Goal: Obtain resource: Download file/media

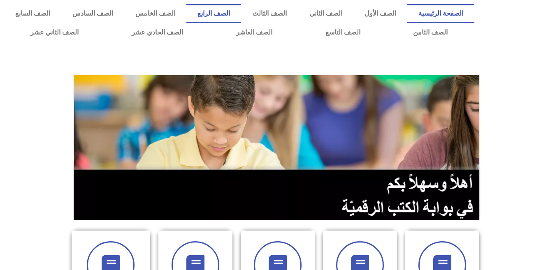
click at [241, 16] on link "الصف الرابع" at bounding box center [213, 13] width 55 height 19
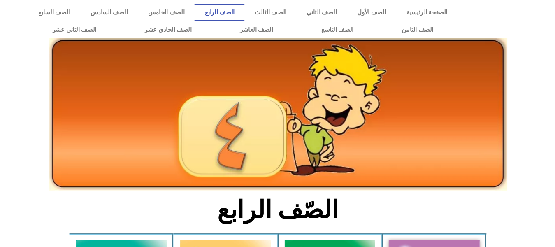
scroll to position [237, 0]
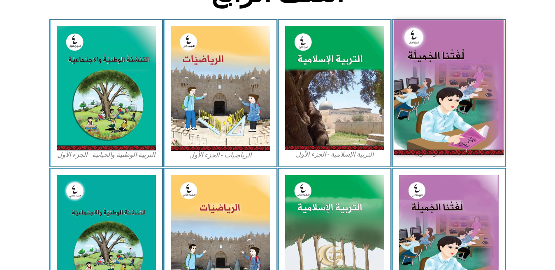
click at [416, 88] on img at bounding box center [448, 87] width 109 height 135
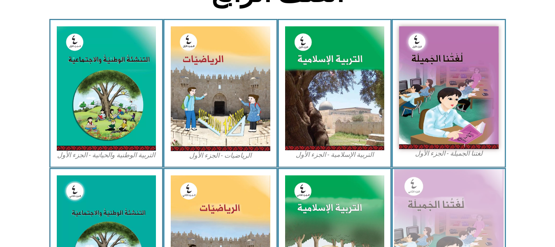
click at [440, 202] on img at bounding box center [448, 236] width 109 height 135
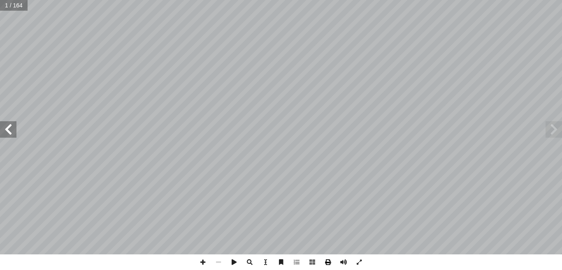
click at [327, 259] on span at bounding box center [328, 263] width 16 height 16
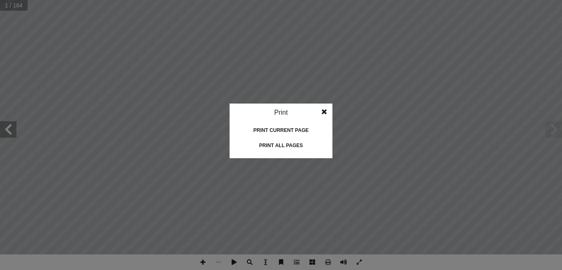
click at [266, 142] on div "Print all pages" at bounding box center [281, 145] width 82 height 13
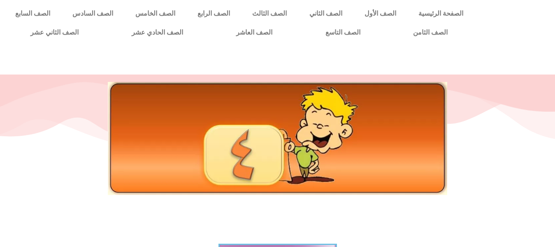
scroll to position [216, 0]
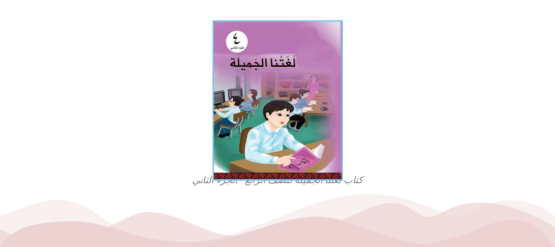
click at [319, 81] on img at bounding box center [277, 100] width 130 height 160
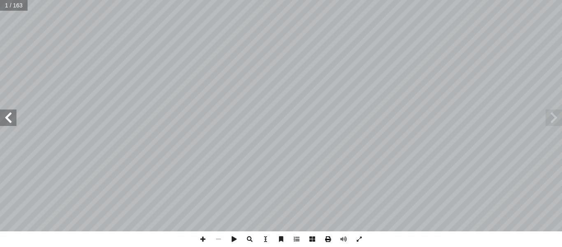
click at [325, 238] on span at bounding box center [328, 239] width 16 height 16
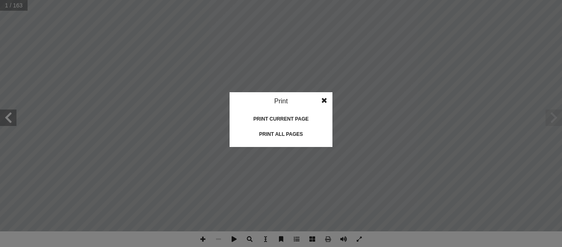
click at [273, 134] on div "Print all pages" at bounding box center [281, 134] width 82 height 13
